Goal: Task Accomplishment & Management: Use online tool/utility

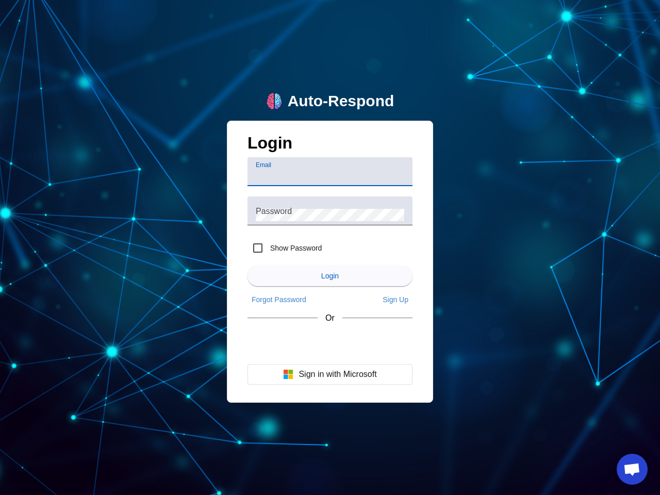
click at [330, 172] on input "Email" at bounding box center [330, 176] width 148 height 12
click at [284, 248] on label "Show Password" at bounding box center [295, 248] width 54 height 10
click at [268, 248] on input "Show Password" at bounding box center [257, 248] width 21 height 21
click at [258, 248] on input "Show Password" at bounding box center [257, 248] width 21 height 21
checkbox input "false"
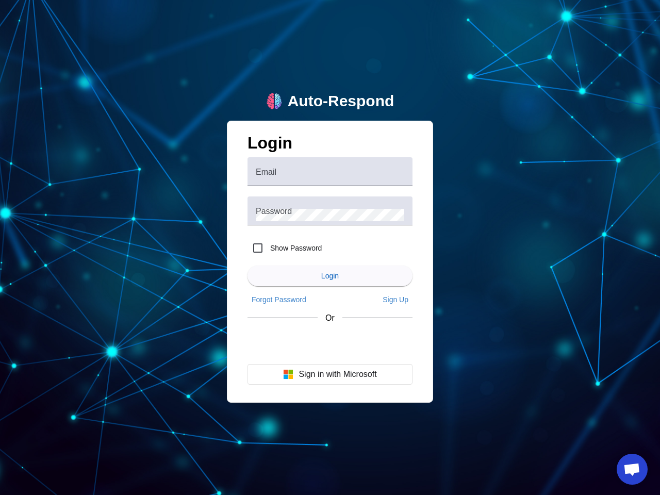
click at [330, 276] on span "Login" at bounding box center [330, 276] width 18 height 8
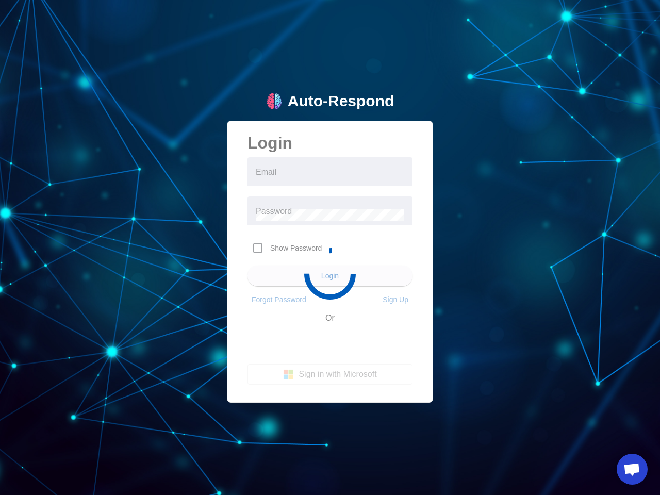
click at [279, 299] on app-main-login "Auto-Respond Login Email Password Show Password Login Forgot Password Sign Up O…" at bounding box center [330, 247] width 660 height 495
click at [395, 299] on app-main-login "Auto-Respond Login Email Password Show Password Login Forgot Password Sign Up O…" at bounding box center [330, 247] width 660 height 495
click at [330, 374] on app-main-login "Auto-Respond Login Email Password Show Password Login Forgot Password Sign Up O…" at bounding box center [330, 247] width 660 height 495
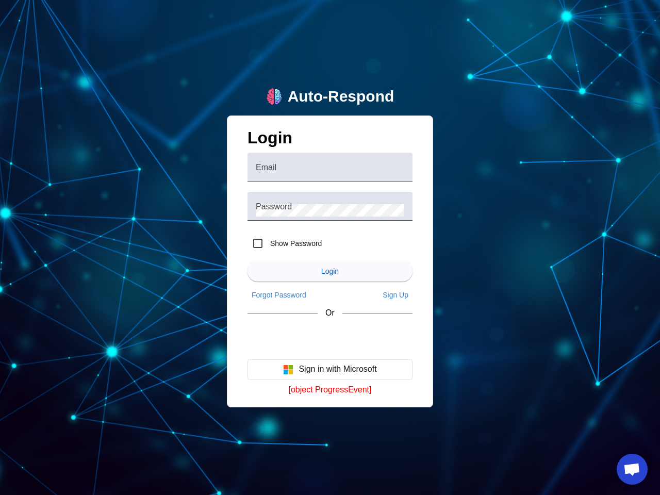
click at [632, 469] on span "Open chat" at bounding box center [631, 470] width 17 height 14
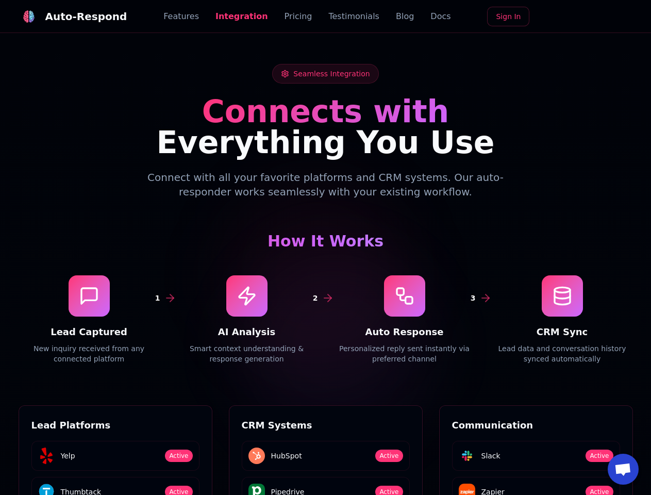
scroll to position [1392, 0]
click at [66, 16] on div "Auto-Respond" at bounding box center [86, 16] width 82 height 14
click at [623, 469] on span "Open chat" at bounding box center [622, 470] width 17 height 14
